Goal: Navigation & Orientation: Find specific page/section

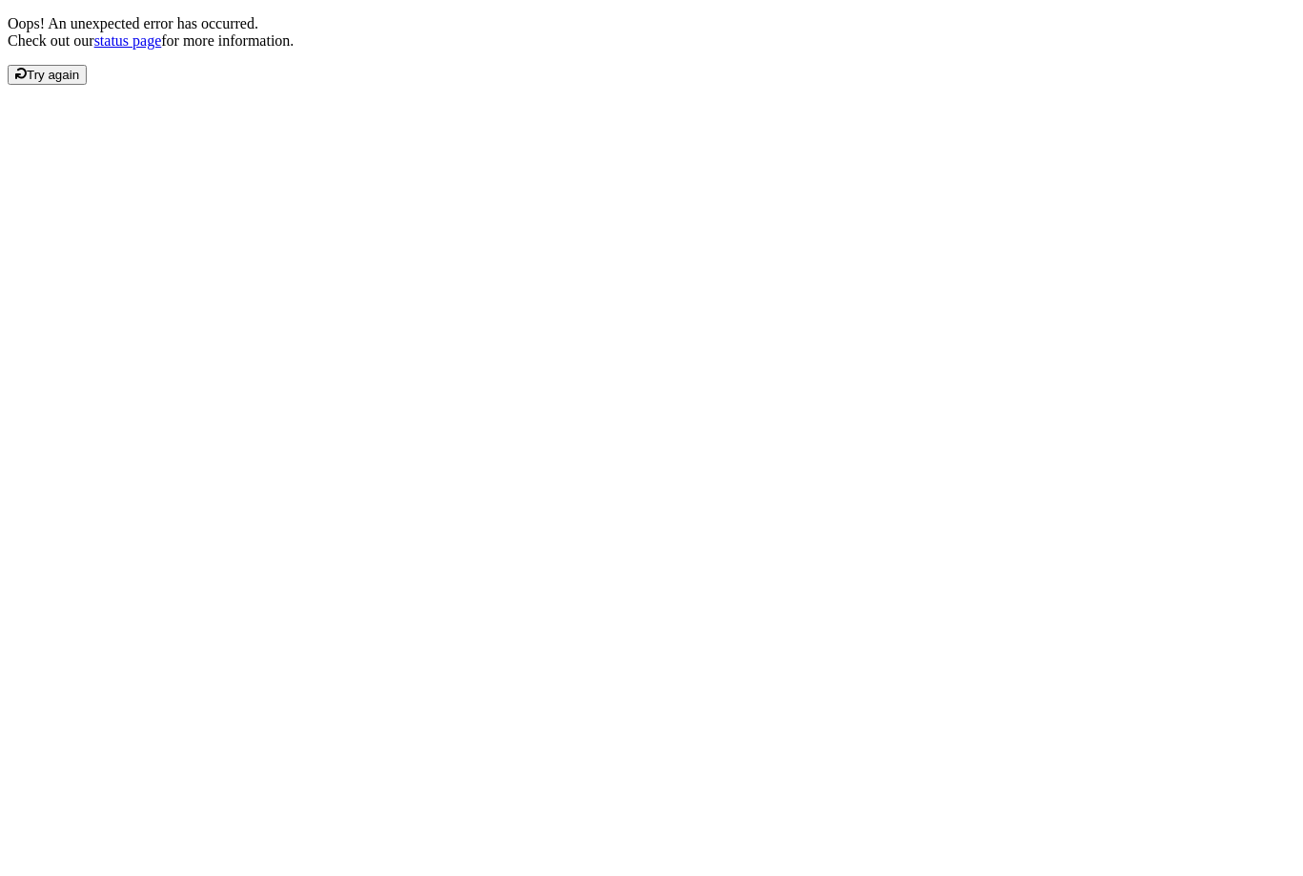
click at [946, 85] on div "Oops! An unexpected error has occurred. Check out our status page for more info…" at bounding box center [651, 50] width 1287 height 70
